Goal: Transaction & Acquisition: Purchase product/service

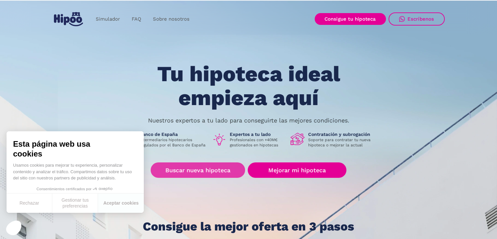
click at [210, 173] on link "Buscar nueva hipoteca" at bounding box center [198, 169] width 94 height 15
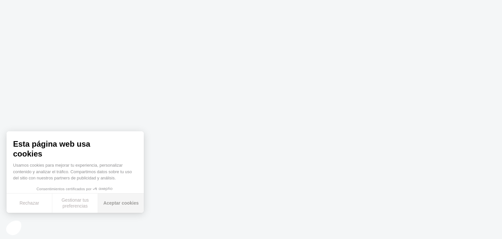
click at [119, 204] on button "Aceptar cookies" at bounding box center [121, 202] width 46 height 19
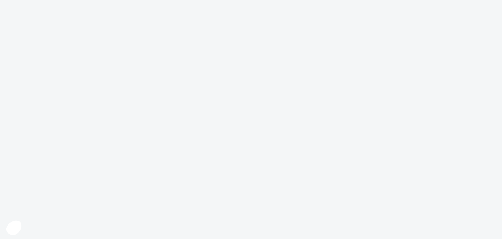
click at [186, 177] on body "Texto original Valora esta traducción Tu opinión servirá para ayudar a mejorar …" at bounding box center [251, 119] width 502 height 239
click at [251, 167] on body "Texto original Valora esta traducción Tu opinión servirá para ayudar a mejorar …" at bounding box center [251, 119] width 502 height 239
